Goal: Transaction & Acquisition: Purchase product/service

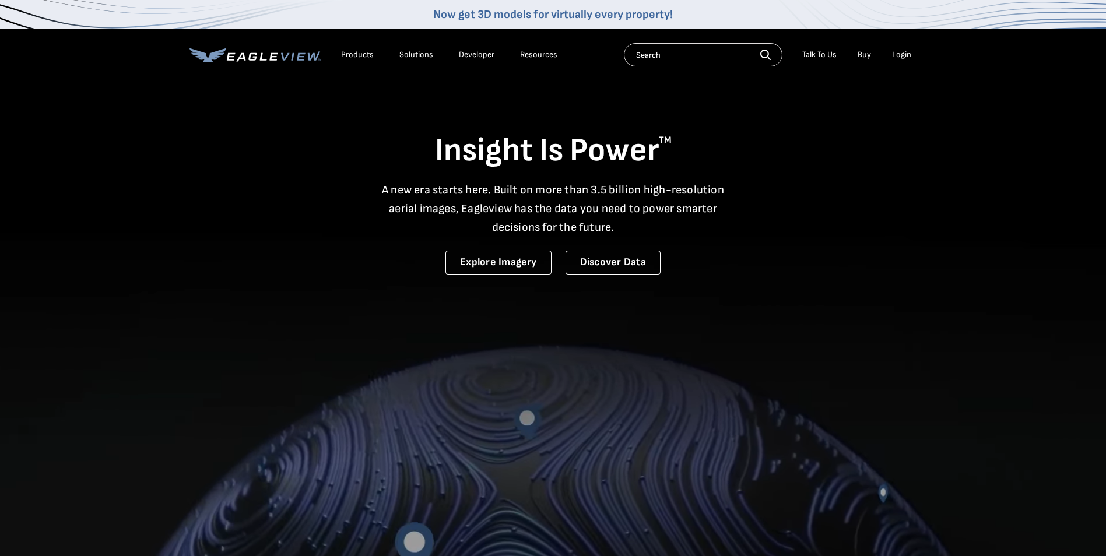
click at [901, 56] on div "Login" at bounding box center [901, 55] width 19 height 10
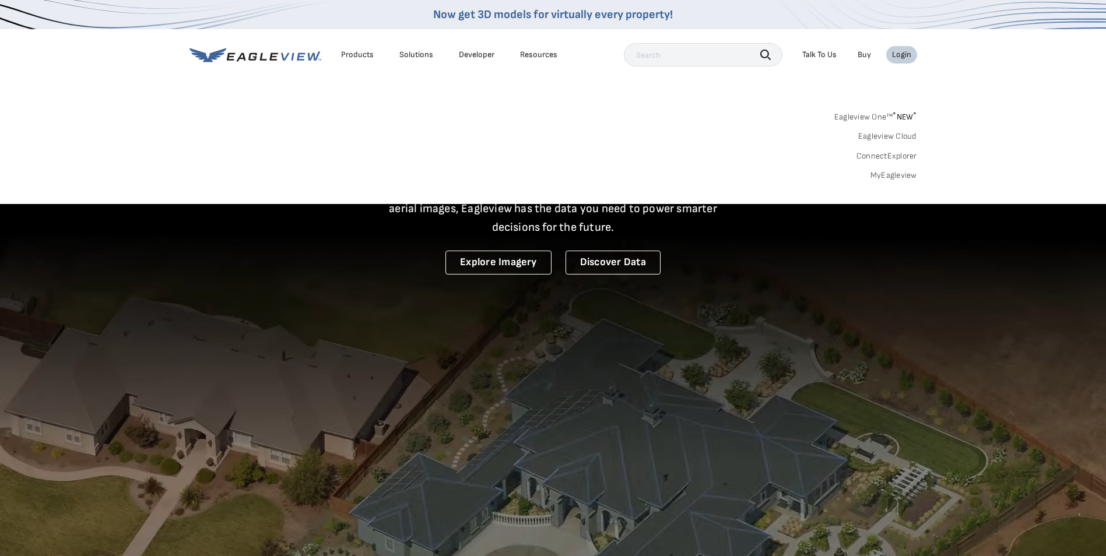
click at [882, 176] on link "MyEagleview" at bounding box center [894, 175] width 47 height 10
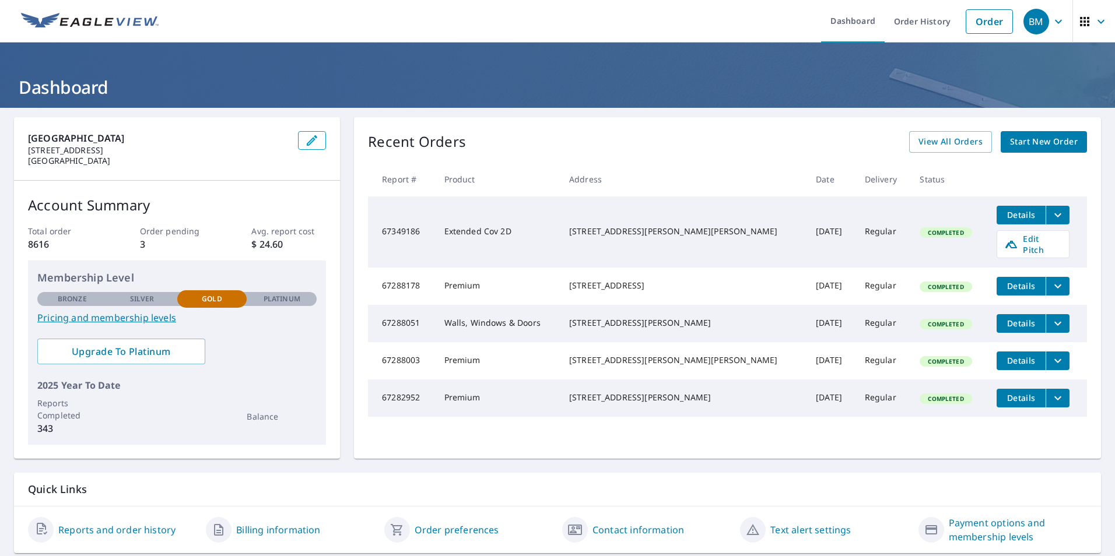
click at [1029, 142] on span "Start New Order" at bounding box center [1044, 142] width 68 height 15
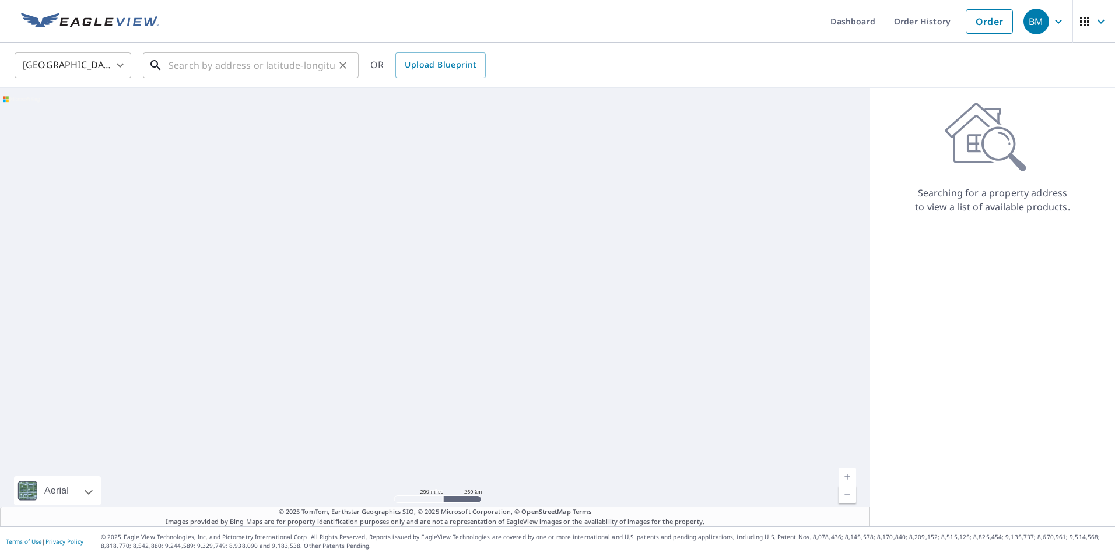
click at [199, 63] on input "text" at bounding box center [252, 65] width 166 height 33
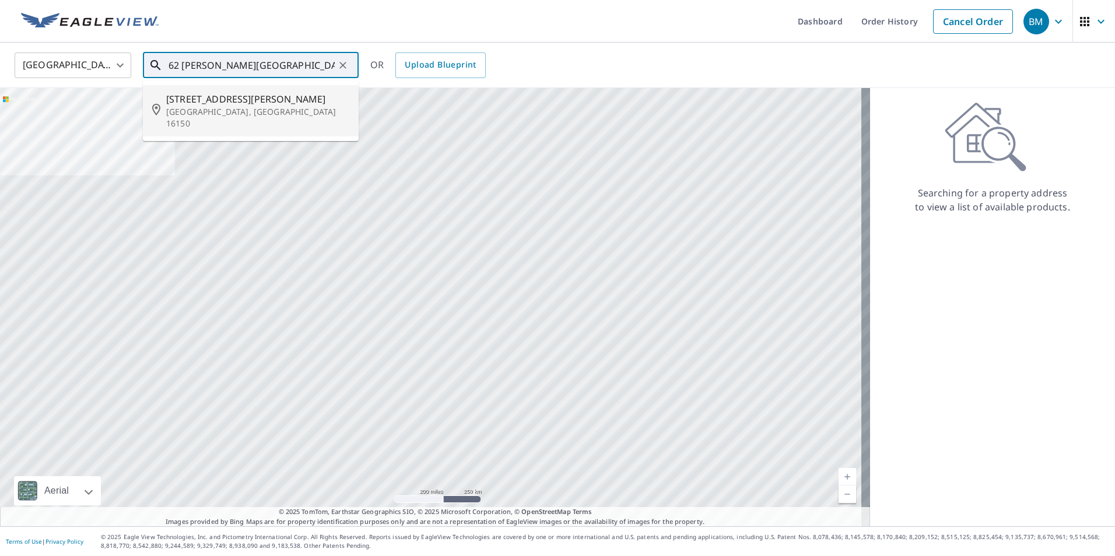
click at [225, 106] on p "Sharpsville, PA 16150" at bounding box center [257, 117] width 183 height 23
type input "62 S Mercer Ave Sharpsville, PA 16150"
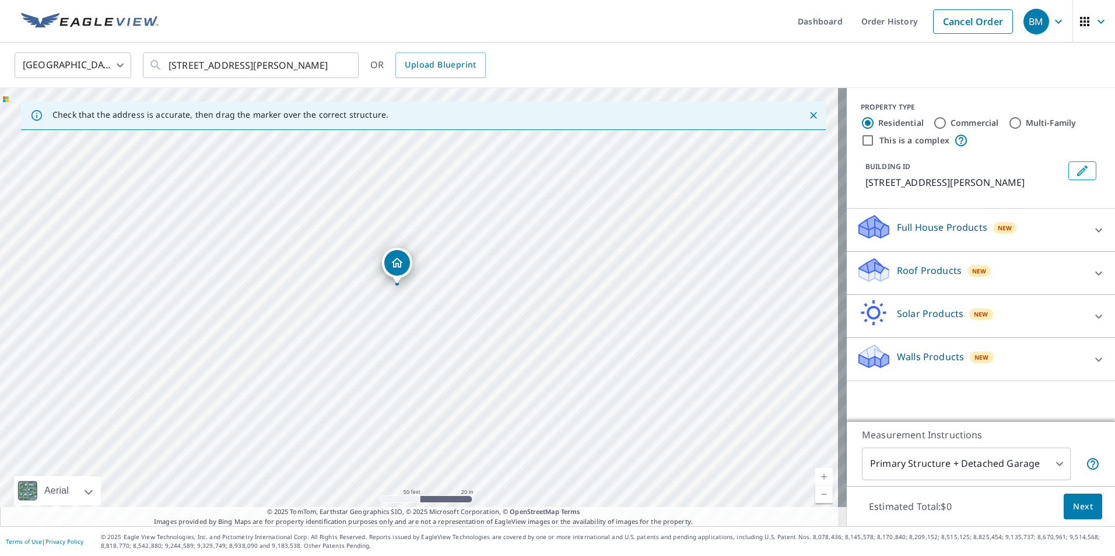
click at [888, 268] on div "Roof Products New" at bounding box center [970, 273] width 229 height 33
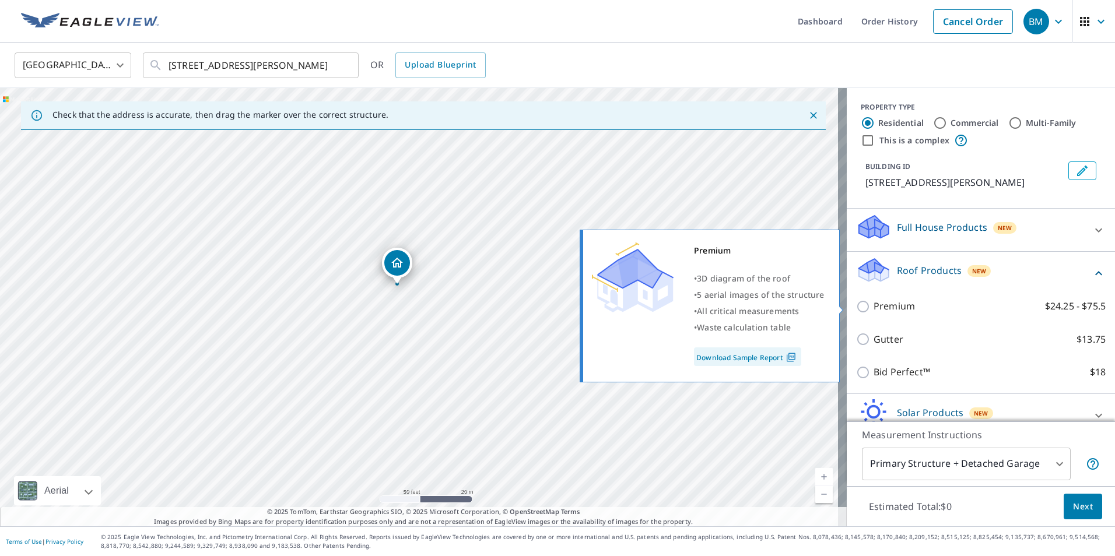
click at [856, 308] on input "Premium $24.25 - $75.5" at bounding box center [864, 307] width 17 height 14
checkbox input "true"
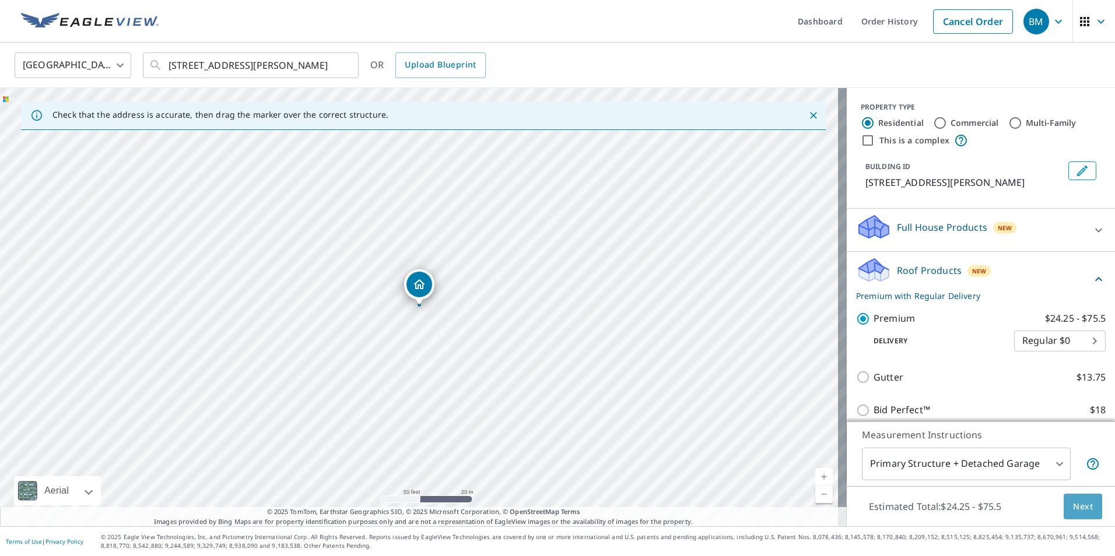
click at [1073, 507] on span "Next" at bounding box center [1083, 507] width 20 height 15
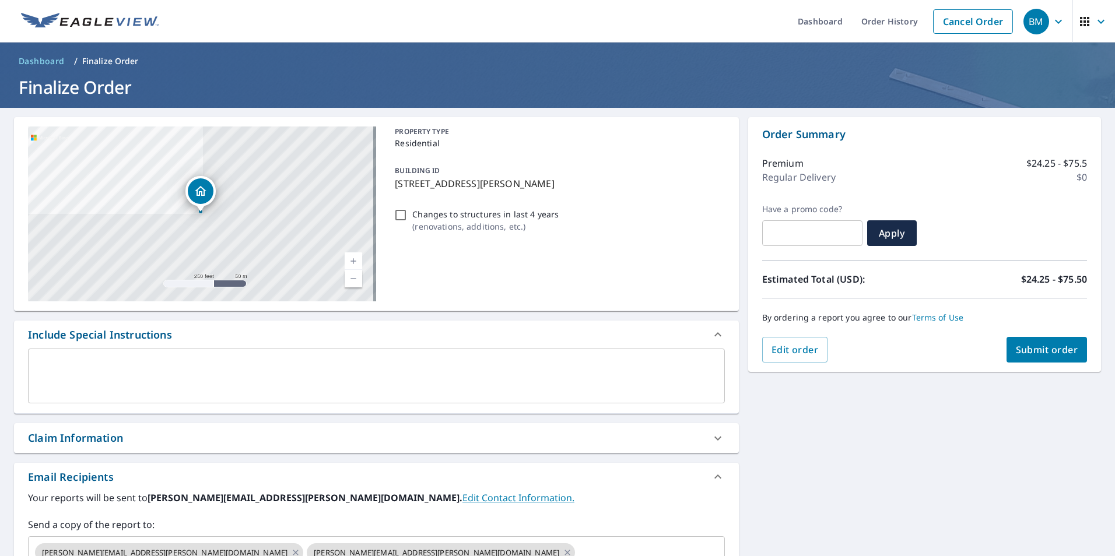
click at [76, 437] on div "Claim Information" at bounding box center [75, 438] width 95 height 16
checkbox input "true"
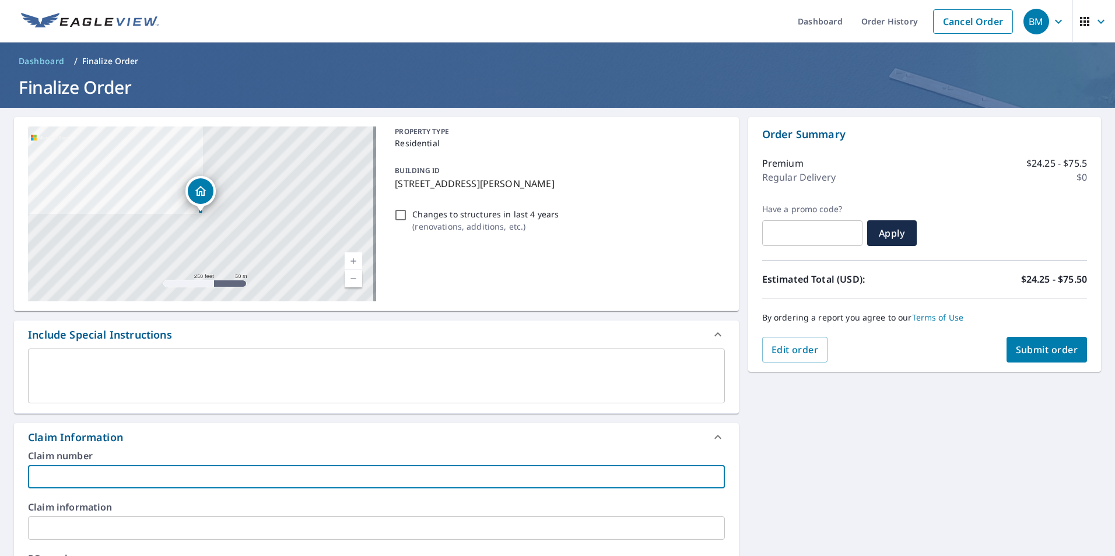
click at [87, 485] on input "text" at bounding box center [376, 476] width 697 height 23
type input "patrick"
checkbox input "true"
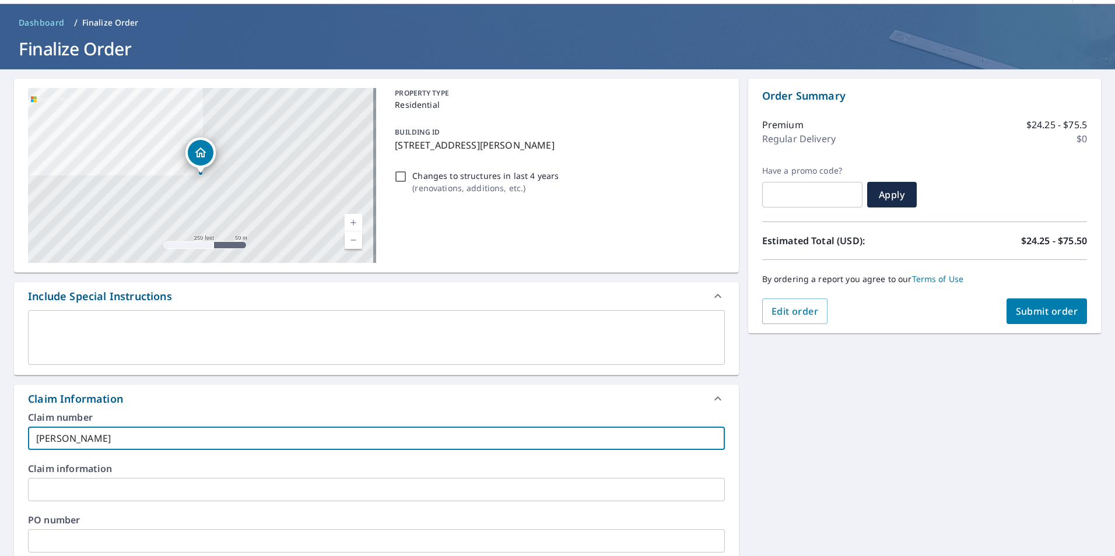
scroll to position [58, 0]
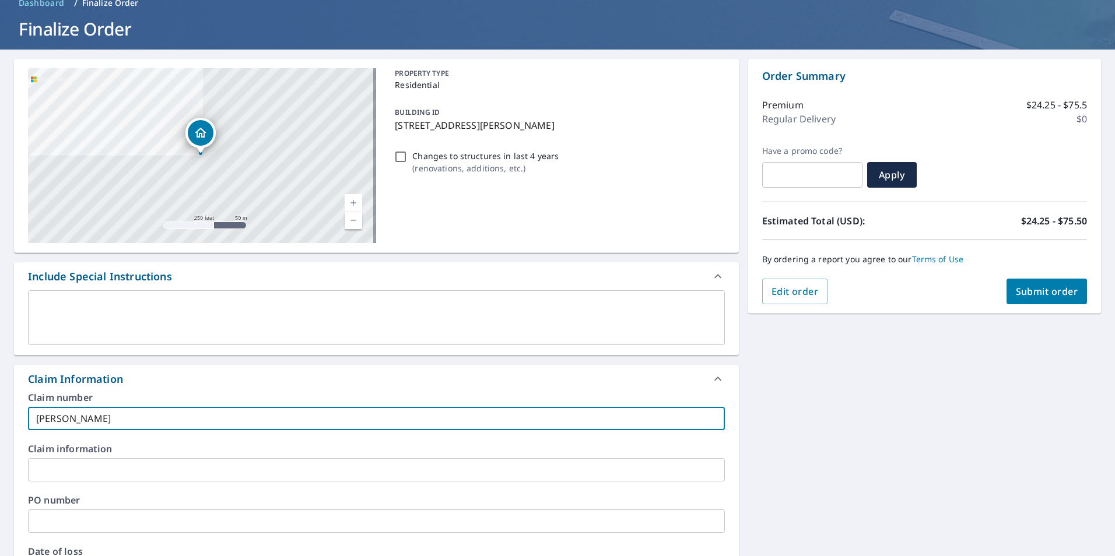
click at [88, 472] on input "text" at bounding box center [376, 469] width 697 height 23
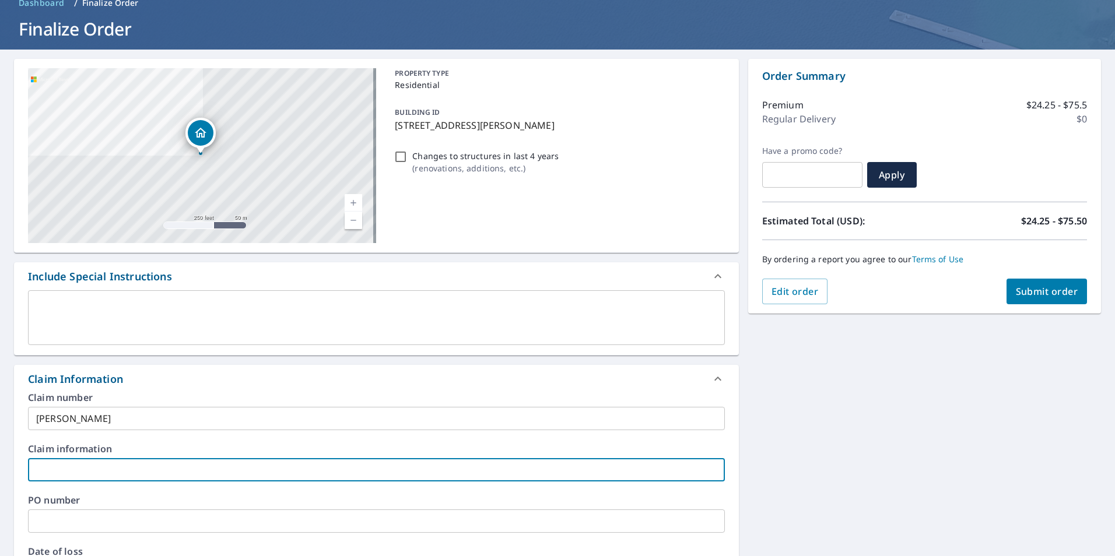
type input "patrick"
checkbox input "true"
click at [99, 525] on input "text" at bounding box center [376, 521] width 697 height 23
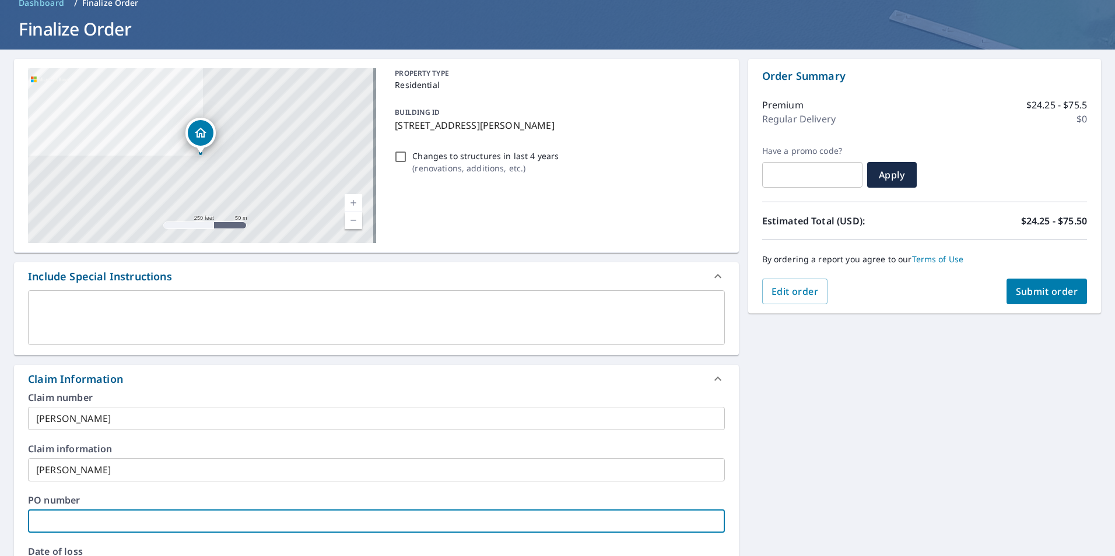
type input "patrick"
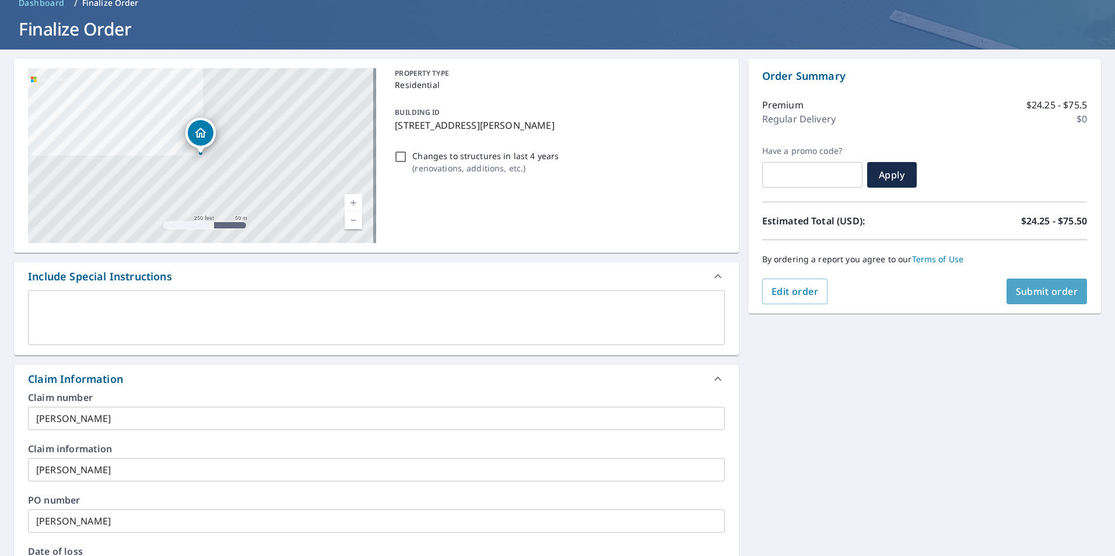
click at [1043, 300] on button "Submit order" at bounding box center [1047, 292] width 81 height 26
checkbox input "true"
